Goal: Information Seeking & Learning: Learn about a topic

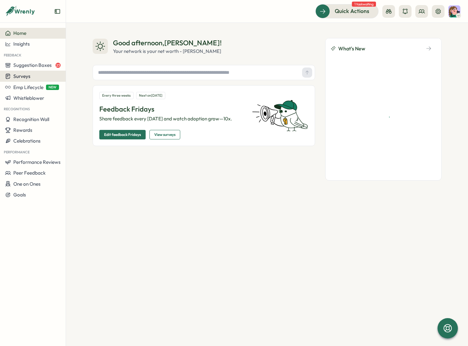
click at [37, 75] on div "Surveys" at bounding box center [33, 76] width 56 height 6
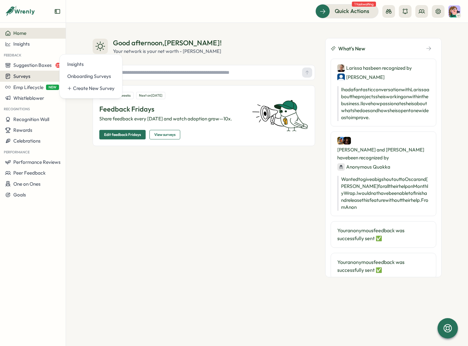
click at [20, 75] on span "Surveys" at bounding box center [21, 76] width 17 height 6
click at [30, 76] on span "Surveys" at bounding box center [21, 76] width 17 height 6
click at [77, 65] on div "Insights" at bounding box center [90, 64] width 47 height 7
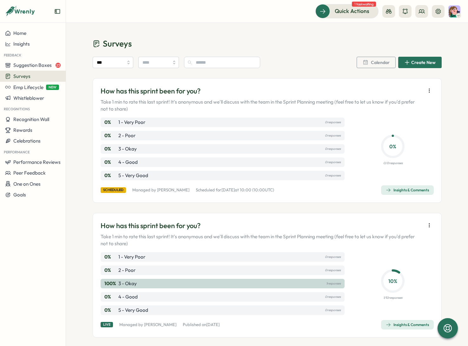
click at [325, 199] on div "How has this sprint been for you? Take 1 min to rate this last sprint! It's ano…" at bounding box center [267, 140] width 349 height 125
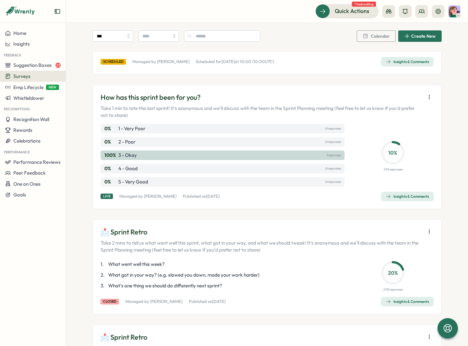
scroll to position [128, 0]
click at [399, 199] on div "Insights & Comments" at bounding box center [407, 197] width 43 height 5
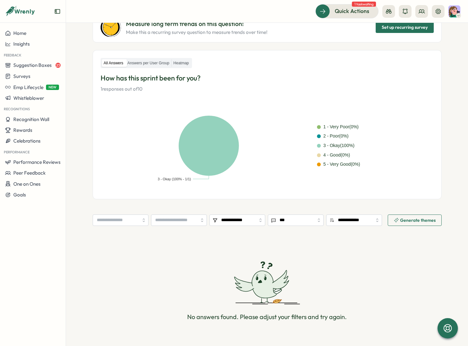
scroll to position [72, 0]
click at [150, 63] on label "Answers per User Group" at bounding box center [149, 64] width 46 height 8
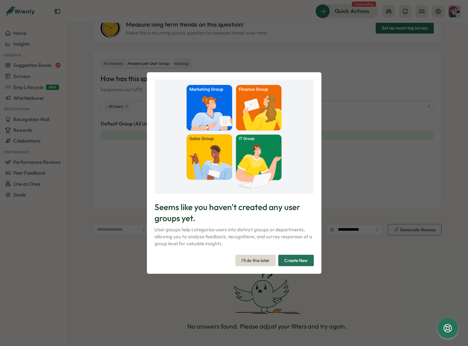
click at [251, 260] on span "I'll do this later" at bounding box center [255, 260] width 28 height 11
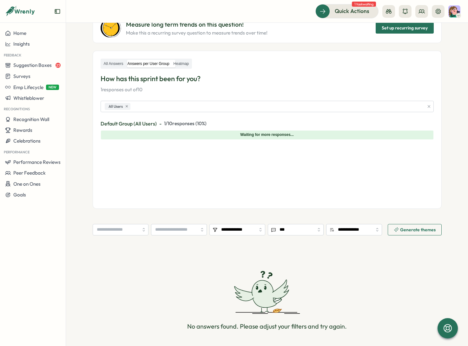
drag, startPoint x: 184, startPoint y: 60, endPoint x: 110, endPoint y: 59, distance: 73.9
click at [184, 60] on label "Heatmap" at bounding box center [181, 64] width 19 height 8
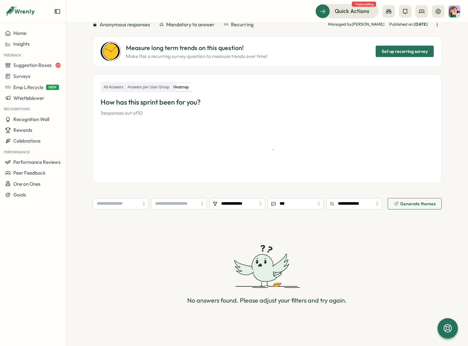
scroll to position [49, 0]
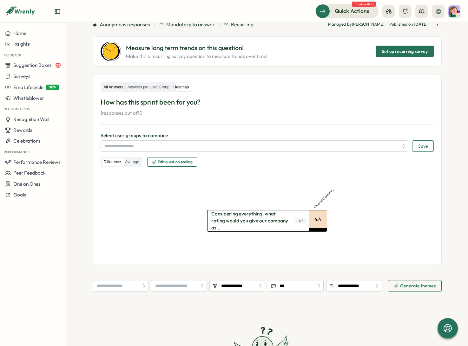
click at [108, 89] on label "All Answers" at bounding box center [113, 87] width 23 height 8
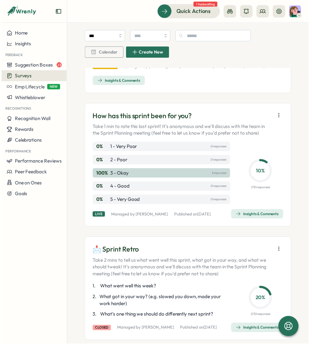
scroll to position [131, 0]
